Goal: Navigation & Orientation: Find specific page/section

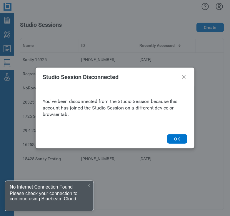
click at [8, 63] on div "Studio Session Disconnected You've been disconnected from the Studio Session be…" at bounding box center [115, 108] width 230 height 216
click at [175, 141] on button "OK" at bounding box center [177, 138] width 20 height 9
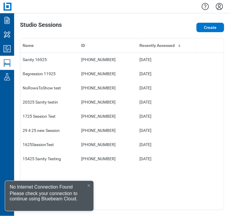
click at [87, 11] on div at bounding box center [122, 6] width 216 height 13
click at [10, 33] on icon "My Workspace" at bounding box center [7, 34] width 6 height 6
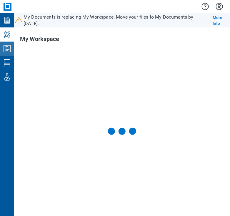
click at [6, 52] on icon "Studio Projects" at bounding box center [6, 48] width 9 height 9
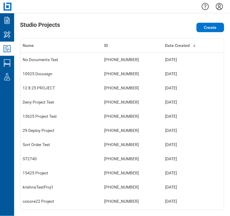
click at [87, 21] on div "Studio Projects Create Name ID Date Created No Documents Test 221-052-371 [DATE…" at bounding box center [122, 114] width 216 height 202
click at [6, 38] on icon "My Workspace" at bounding box center [6, 34] width 9 height 9
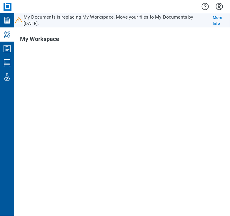
click at [6, 38] on icon "My Workspace" at bounding box center [6, 34] width 9 height 9
click at [5, 50] on icon "Studio Projects" at bounding box center [6, 48] width 9 height 9
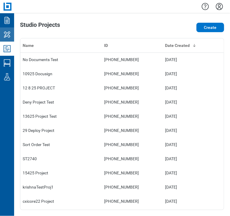
click at [8, 34] on icon "My Workspace" at bounding box center [6, 34] width 9 height 9
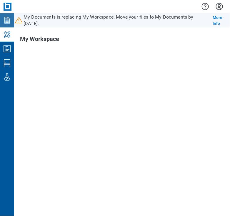
click at [8, 16] on icon "Documents" at bounding box center [6, 20] width 9 height 9
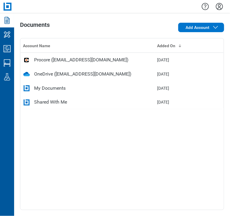
click at [45, 105] on div "Shared With Me" at bounding box center [50, 101] width 33 height 7
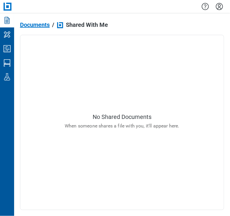
drag, startPoint x: 61, startPoint y: 9, endPoint x: 26, endPoint y: 17, distance: 35.7
click at [61, 9] on div at bounding box center [122, 6] width 216 height 13
click at [10, 38] on icon "My Workspace" at bounding box center [6, 34] width 9 height 9
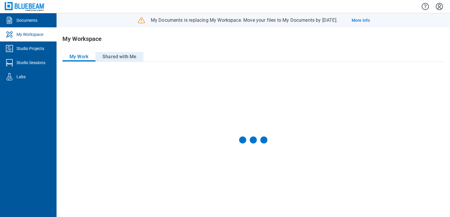
click at [125, 59] on button "Shared with Me" at bounding box center [119, 56] width 48 height 9
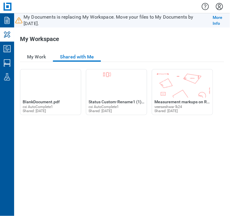
click at [39, 136] on div "Open BlankDocument.pdf in Editor BlankDocument.pdf cxi AutoComplete1 Shared: [D…" at bounding box center [122, 139] width 204 height 141
click at [26, 56] on button "My Work" at bounding box center [36, 56] width 33 height 9
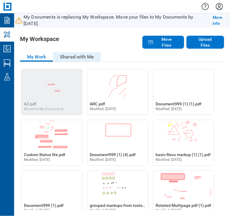
click at [73, 57] on button "Shared with Me" at bounding box center [77, 56] width 48 height 9
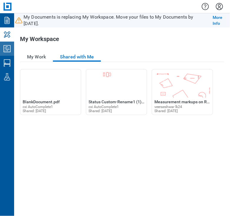
click at [9, 45] on icon "Studio Projects" at bounding box center [6, 48] width 9 height 9
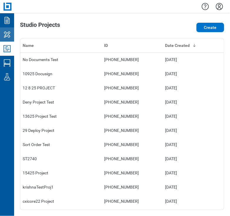
click at [9, 37] on icon "My Workspace" at bounding box center [6, 34] width 9 height 9
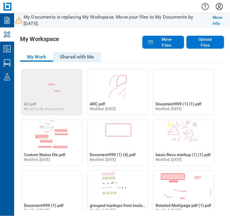
click at [73, 59] on button "Shared with Me" at bounding box center [77, 56] width 48 height 9
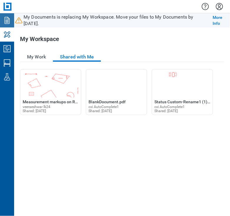
click at [5, 23] on icon "Documents" at bounding box center [6, 20] width 9 height 9
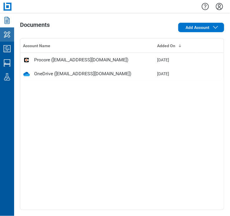
click at [6, 36] on icon "My Workspace" at bounding box center [7, 34] width 6 height 6
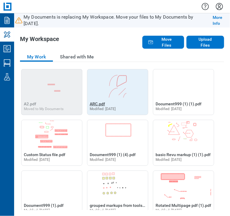
click at [101, 105] on span "ARC.pdf" at bounding box center [97, 103] width 15 height 5
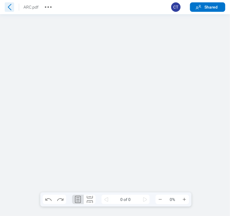
click at [10, 9] on icon at bounding box center [10, 7] width 4 height 6
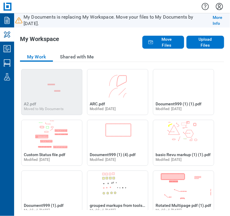
click at [69, 40] on div "My Workspace" at bounding box center [81, 42] width 122 height 13
click at [10, 46] on icon "Studio Projects" at bounding box center [7, 48] width 7 height 7
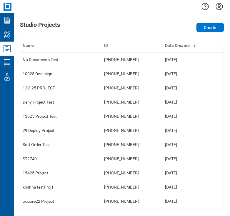
click at [7, 35] on icon "My Workspace" at bounding box center [7, 34] width 6 height 6
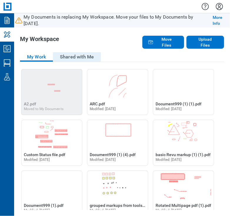
click at [90, 56] on button "Shared with Me" at bounding box center [77, 56] width 48 height 9
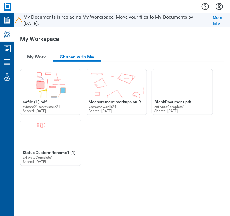
click at [81, 39] on div "My Workspace" at bounding box center [81, 42] width 122 height 12
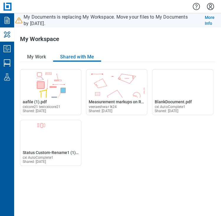
drag, startPoint x: 84, startPoint y: 40, endPoint x: 72, endPoint y: 39, distance: 11.5
click at [84, 40] on div "My Workspace" at bounding box center [78, 42] width 117 height 12
click at [4, 18] on icon "Documents" at bounding box center [6, 20] width 9 height 9
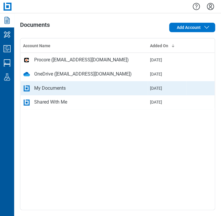
click at [45, 91] on div "My Documents" at bounding box center [50, 88] width 32 height 7
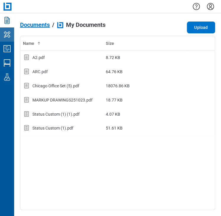
click at [8, 32] on icon "My Workspace" at bounding box center [6, 34] width 9 height 9
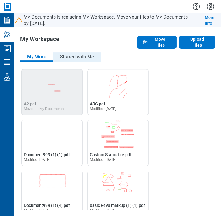
click at [65, 54] on button "Shared with Me" at bounding box center [77, 56] width 48 height 9
click at [65, 53] on button "Shared with Me" at bounding box center [77, 56] width 48 height 9
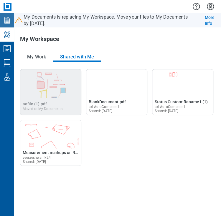
click at [9, 23] on icon "Documents" at bounding box center [6, 20] width 9 height 9
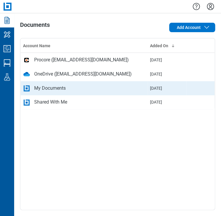
click at [45, 90] on div "My Documents" at bounding box center [50, 88] width 32 height 7
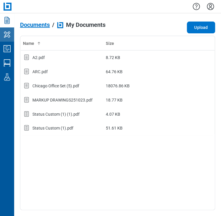
click at [12, 34] on link "My Workspace" at bounding box center [7, 34] width 14 height 14
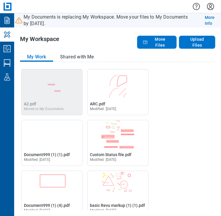
click at [92, 54] on button "Shared with Me" at bounding box center [77, 56] width 48 height 9
